Goal: Navigation & Orientation: Find specific page/section

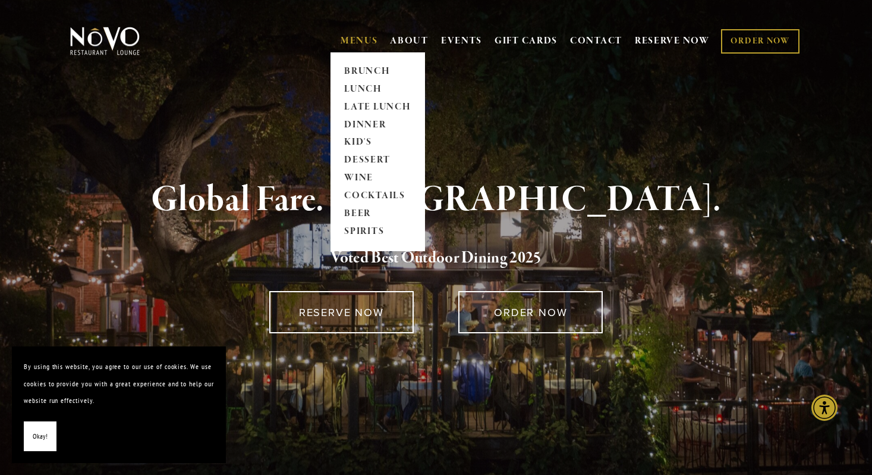
click at [354, 35] on link "MENUS" at bounding box center [359, 41] width 37 height 12
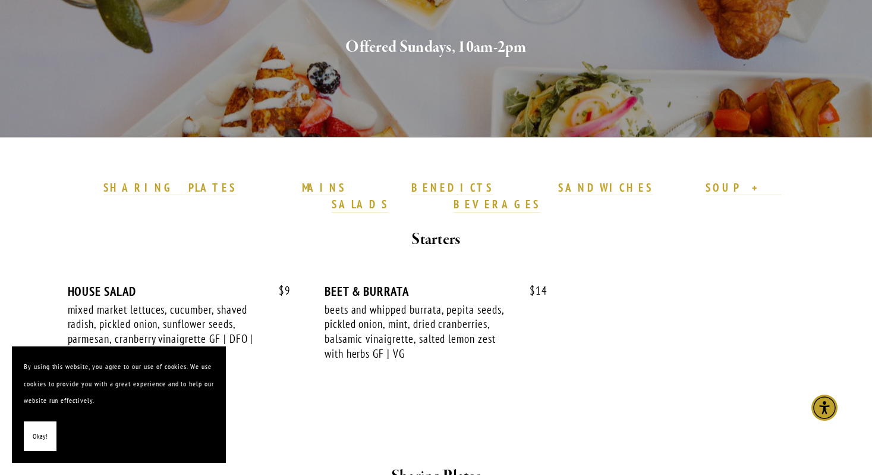
scroll to position [230, 0]
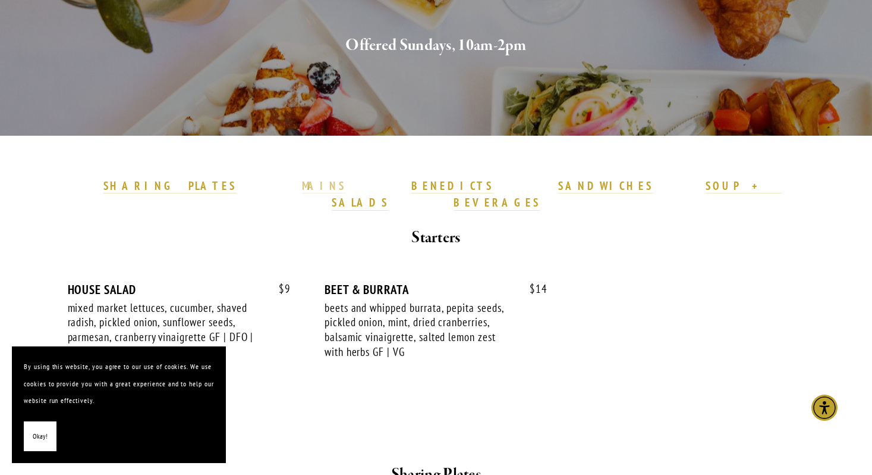
click at [327, 183] on strong "MAINS" at bounding box center [324, 185] width 45 height 14
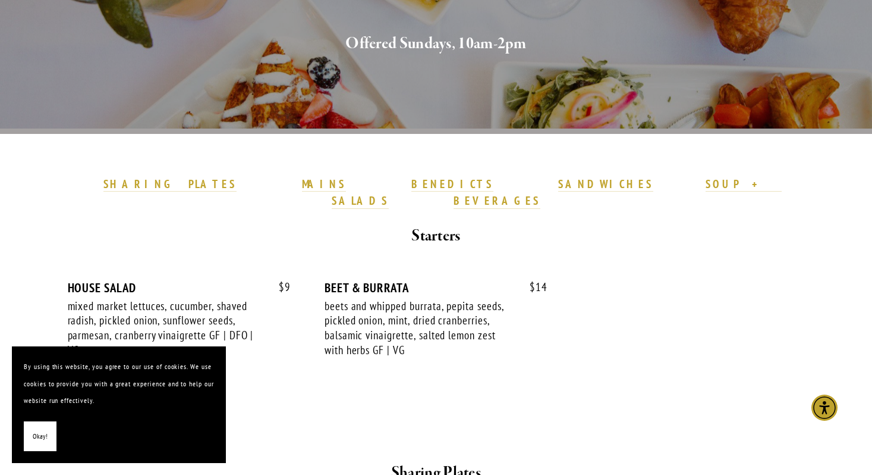
scroll to position [238, 0]
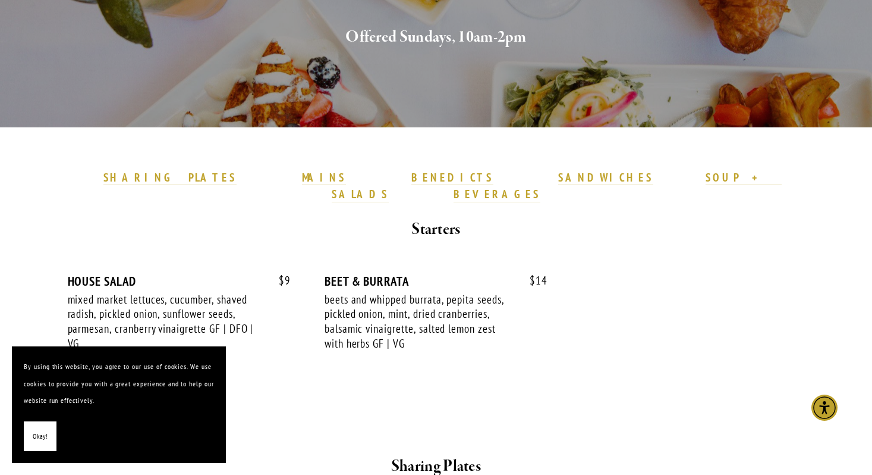
click at [494, 183] on strong at bounding box center [526, 177] width 65 height 14
click at [558, 182] on strong "SANDWICHES" at bounding box center [605, 177] width 95 height 14
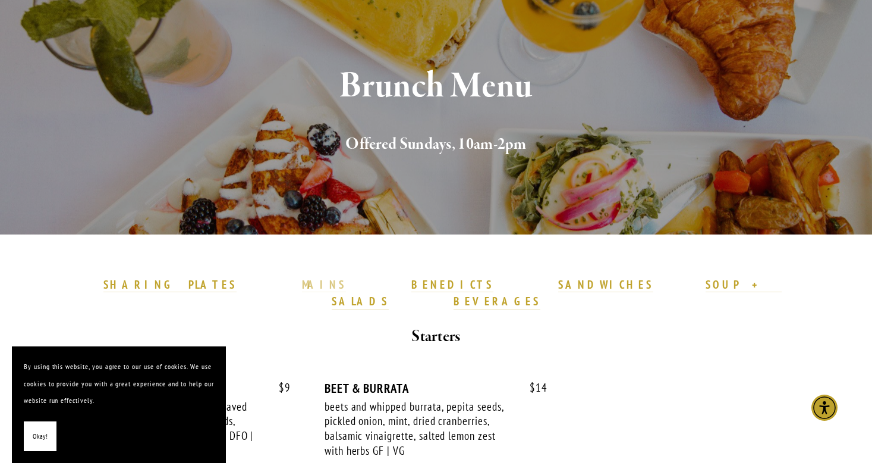
click at [326, 292] on link "MAINS" at bounding box center [324, 284] width 45 height 15
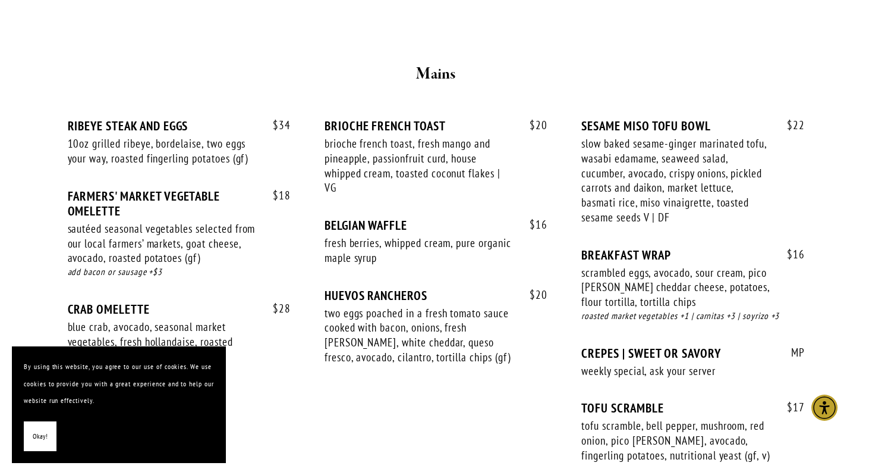
scroll to position [984, 0]
